Goal: Obtain resource: Obtain resource

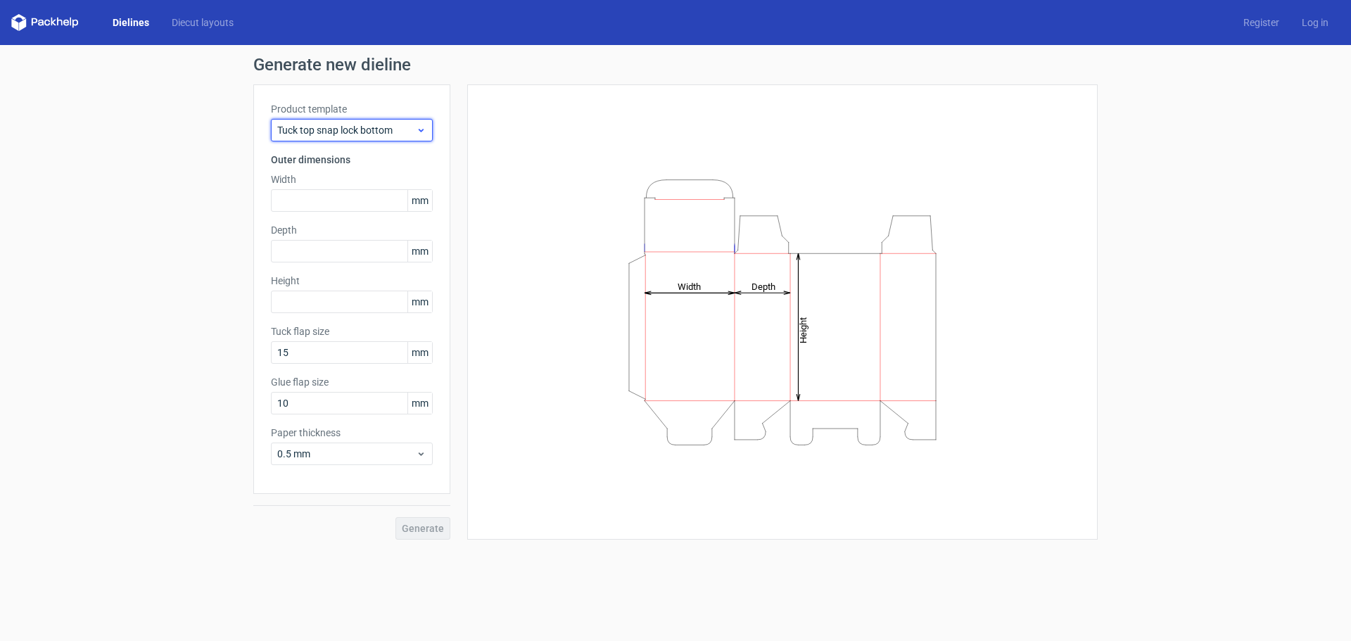
click at [386, 135] on span "Tuck top snap lock bottom" at bounding box center [346, 130] width 139 height 14
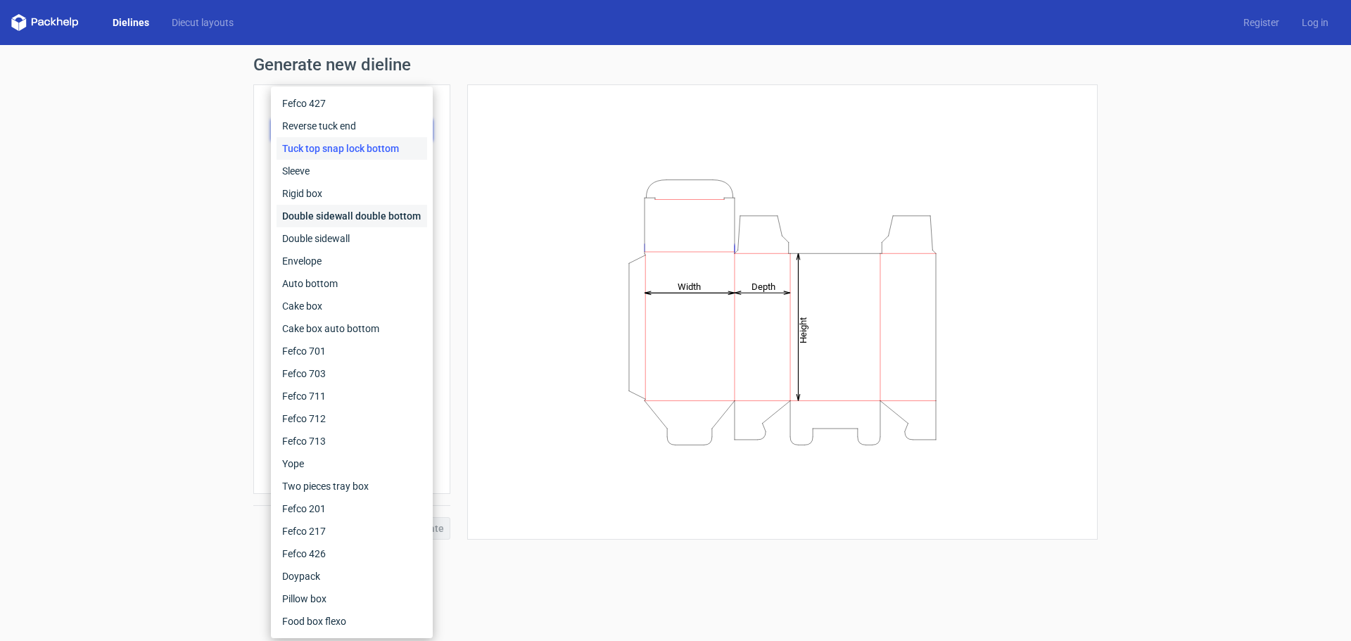
click at [375, 211] on div "Double sidewall double bottom" at bounding box center [352, 216] width 151 height 23
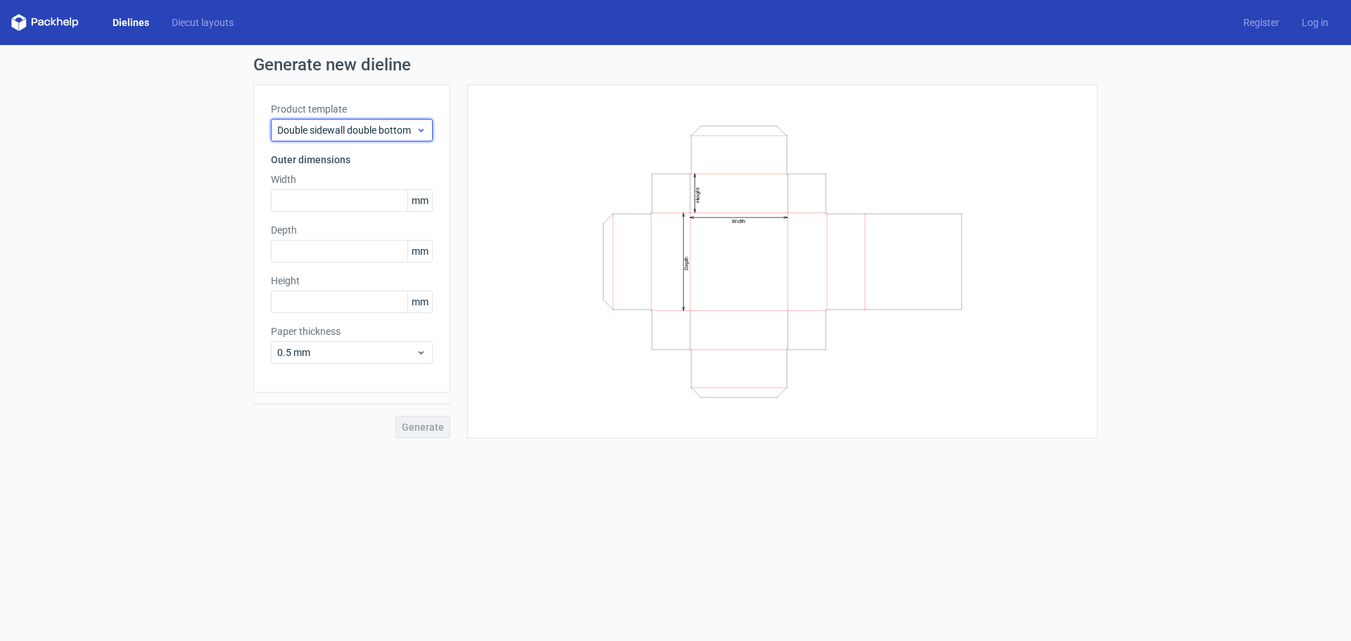
click at [382, 132] on span "Double sidewall double bottom" at bounding box center [346, 130] width 139 height 14
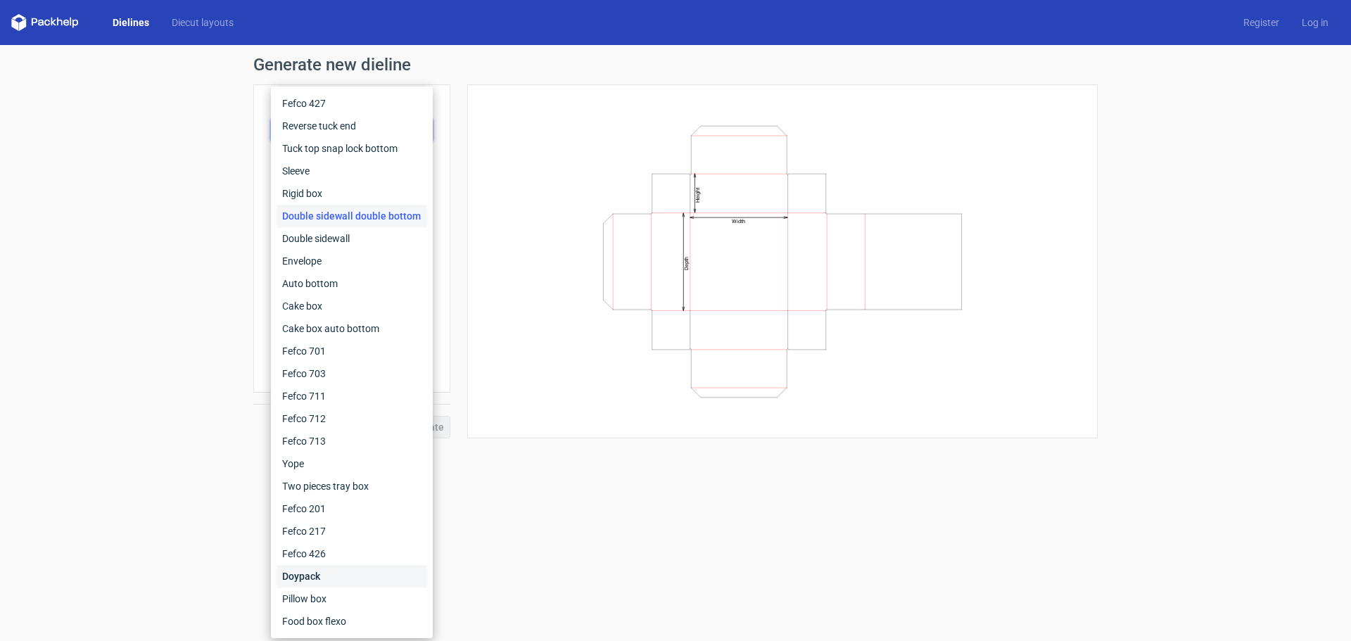
click at [309, 582] on div "Doypack" at bounding box center [352, 576] width 151 height 23
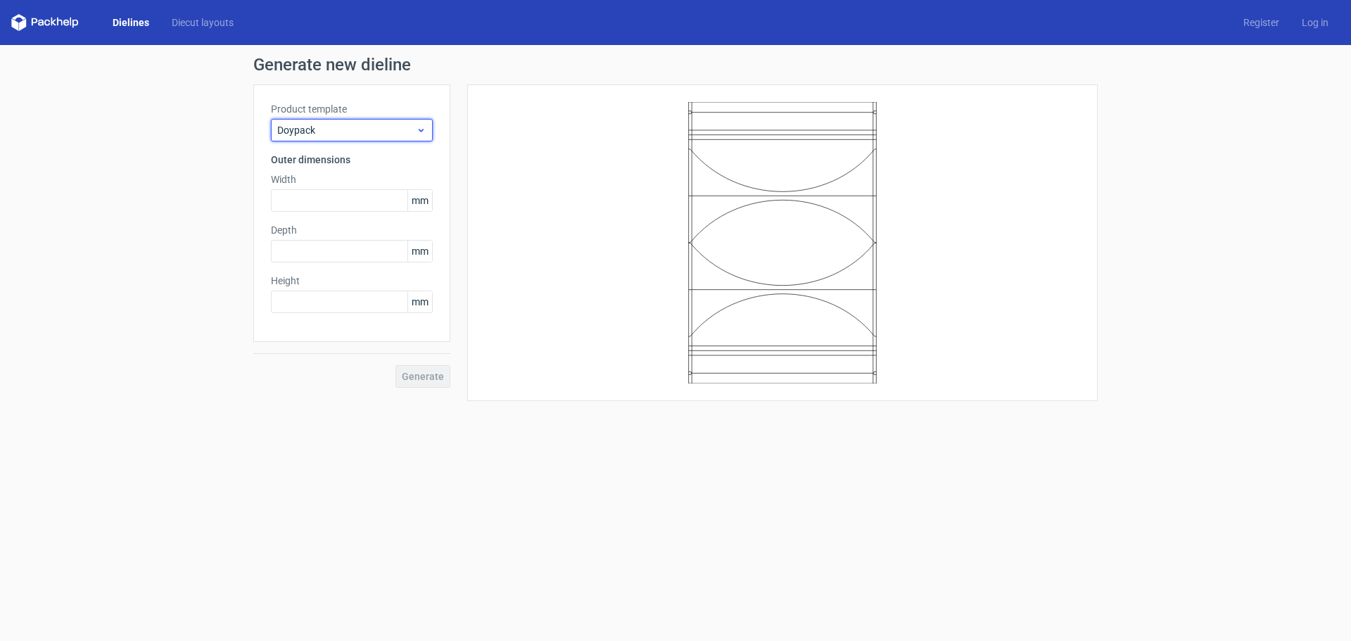
click at [350, 137] on div "Doypack" at bounding box center [352, 130] width 162 height 23
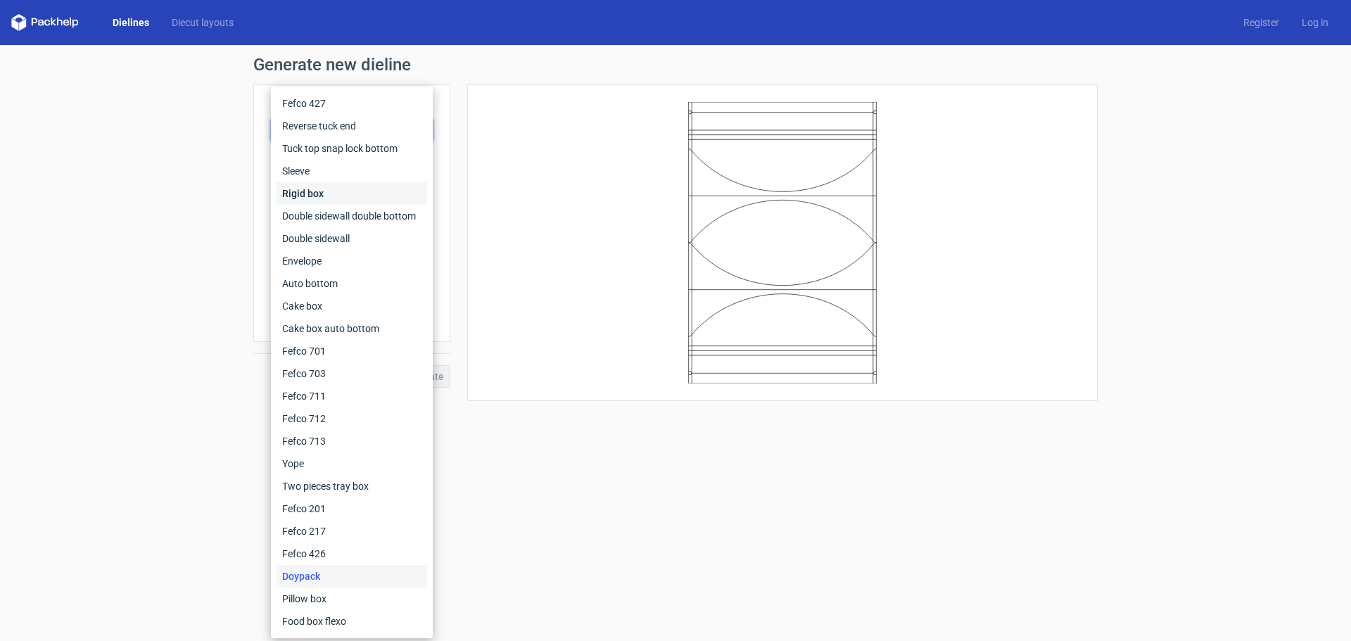
click at [319, 189] on div "Rigid box" at bounding box center [352, 193] width 151 height 23
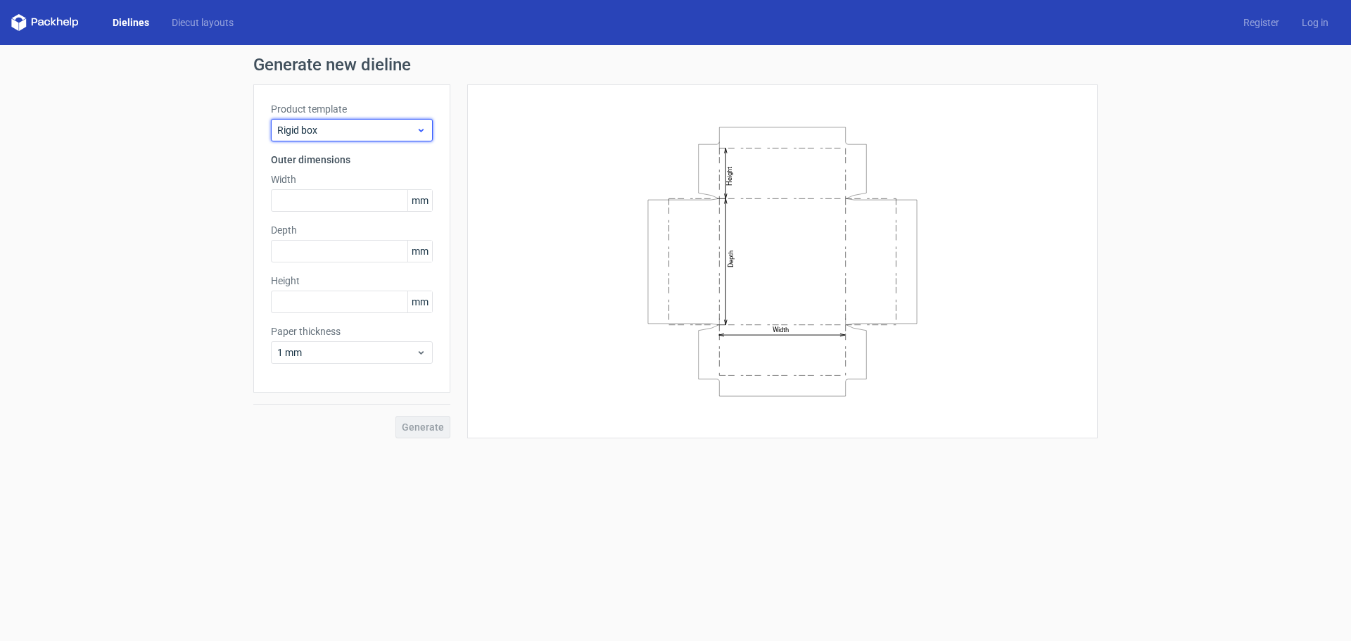
click at [424, 137] on div "Rigid box" at bounding box center [352, 130] width 162 height 23
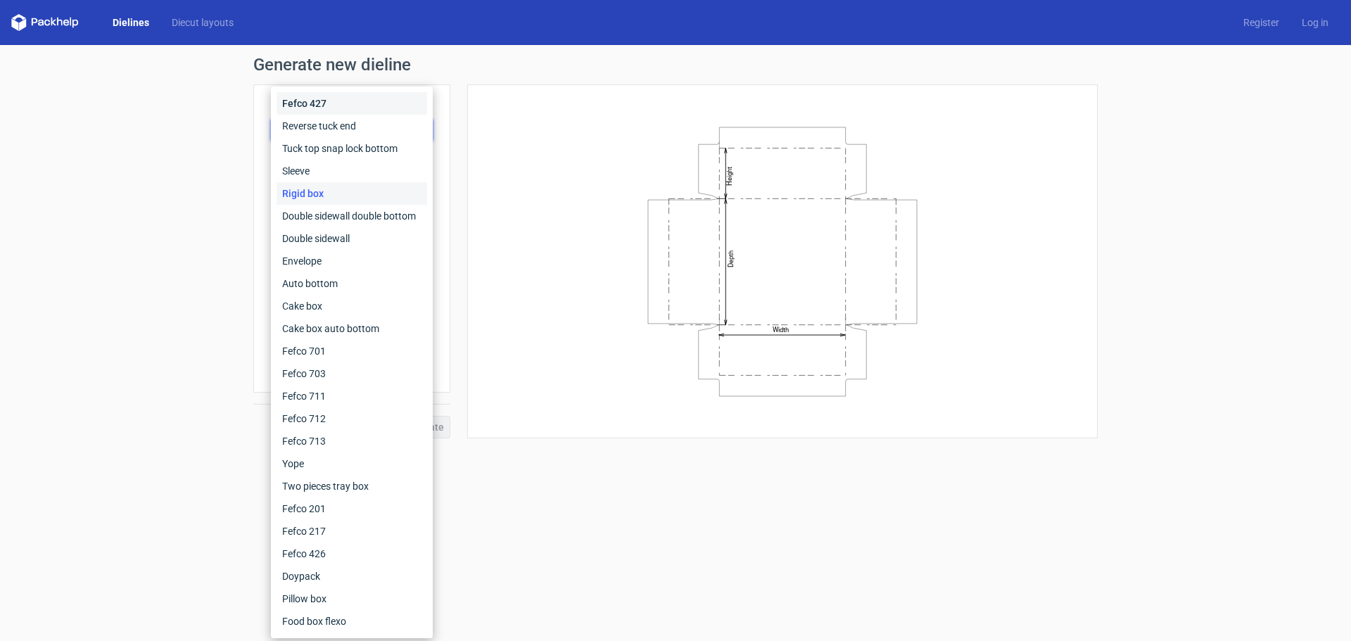
click at [350, 112] on div "Fefco 427" at bounding box center [352, 103] width 151 height 23
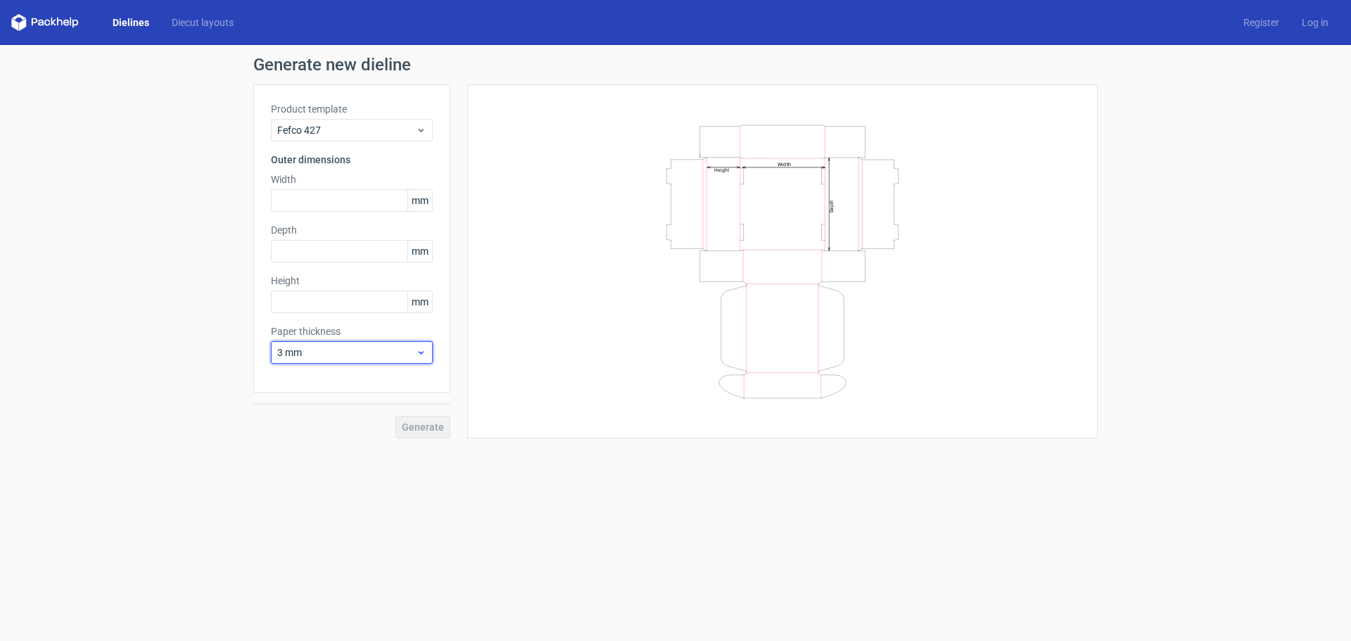
click at [376, 350] on span "3 mm" at bounding box center [346, 353] width 139 height 14
click at [357, 384] on div "0.4 mm" at bounding box center [352, 383] width 151 height 23
click at [422, 415] on div "Generate" at bounding box center [351, 416] width 197 height 46
click at [400, 352] on span "0.4 mm" at bounding box center [346, 353] width 139 height 14
click at [340, 488] on div "4 mm" at bounding box center [352, 496] width 151 height 23
